Goal: Check status: Check status

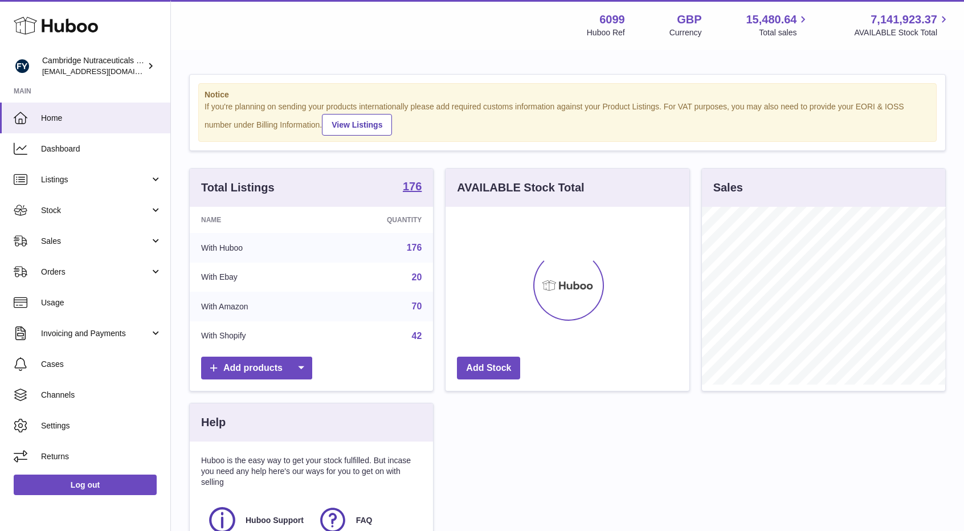
scroll to position [178, 244]
click at [72, 220] on link "Stock" at bounding box center [85, 210] width 170 height 31
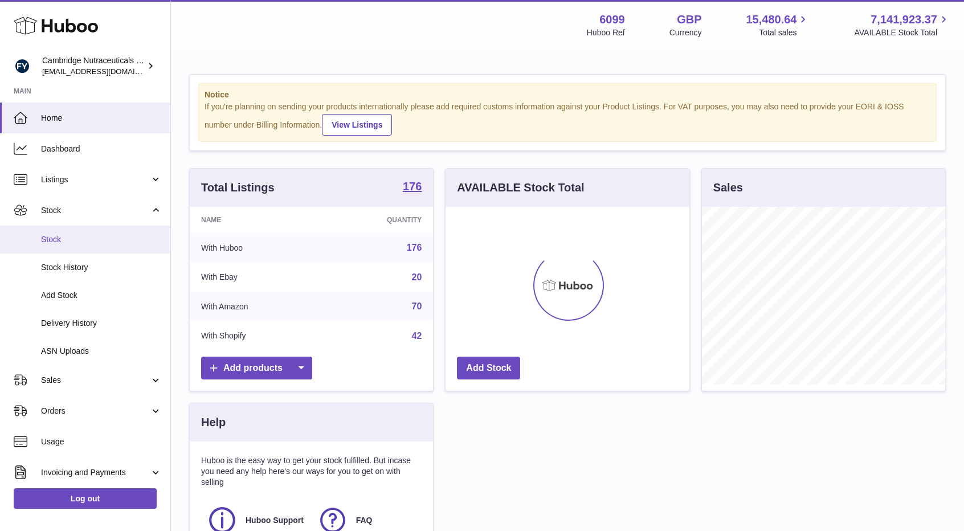
click at [34, 244] on link "Stock" at bounding box center [85, 240] width 170 height 28
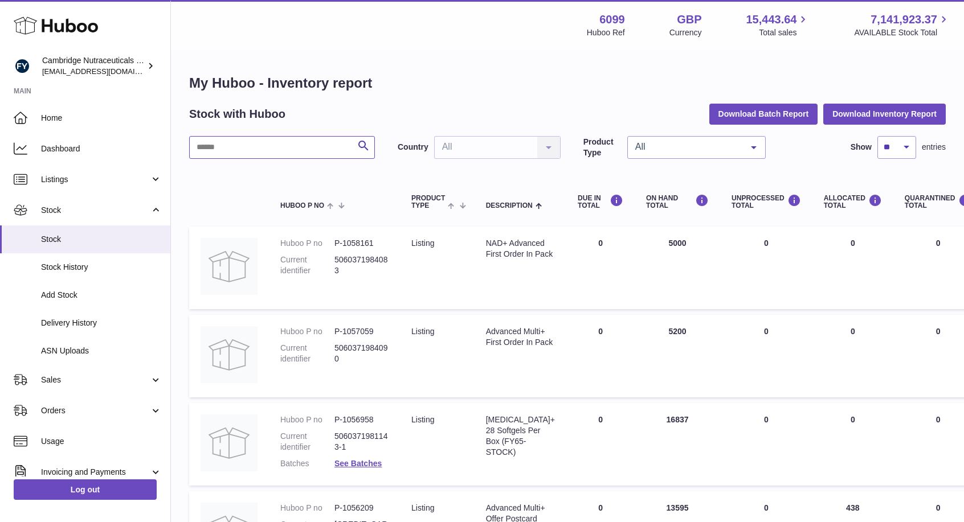
click at [279, 147] on input "text" at bounding box center [282, 147] width 186 height 23
type input "****"
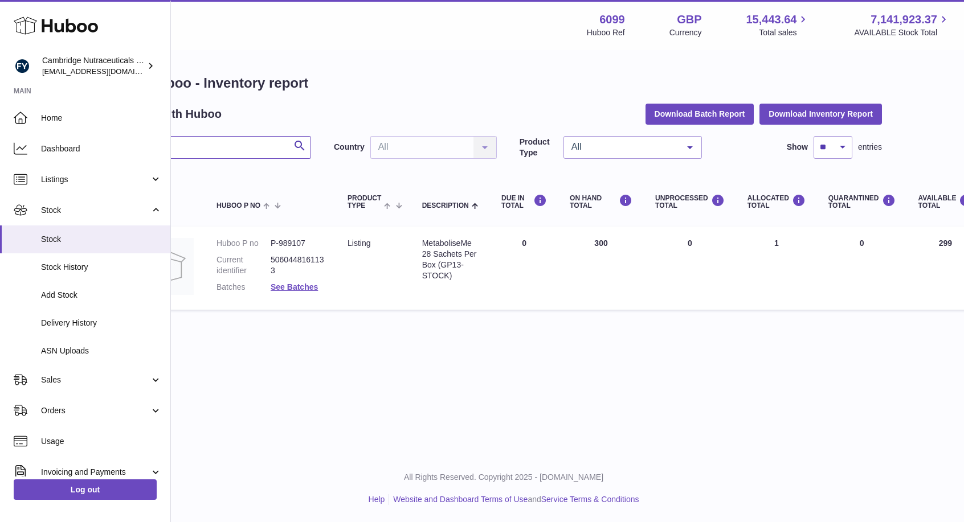
scroll to position [0, 63]
